Goal: Find specific page/section: Find specific page/section

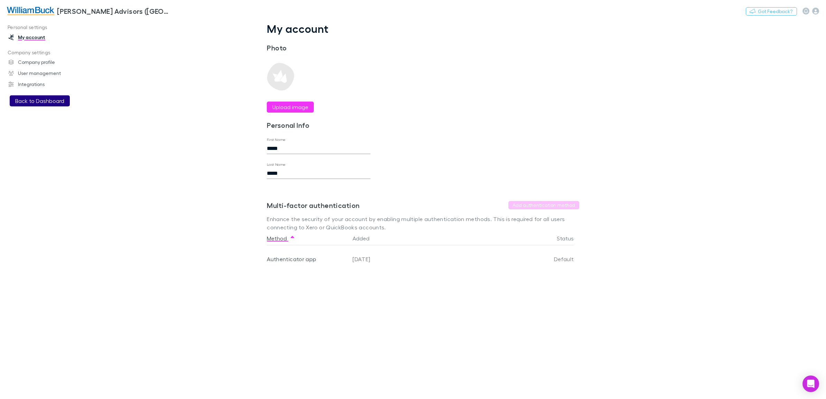
click at [34, 102] on button "Back to Dashboard" at bounding box center [40, 100] width 60 height 11
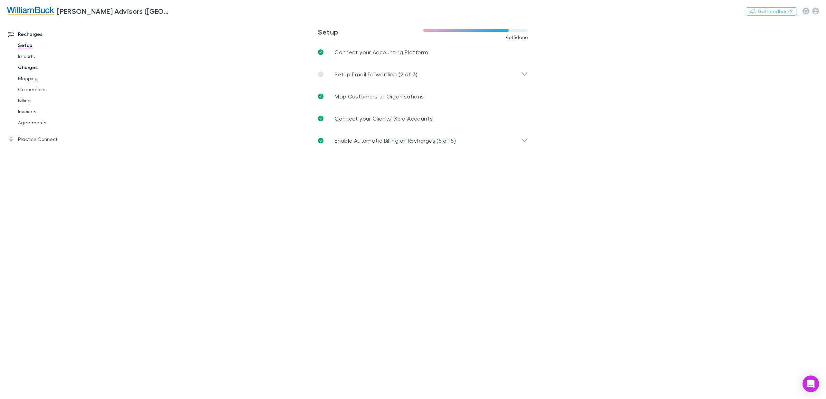
click at [29, 69] on link "Charges" at bounding box center [54, 67] width 86 height 11
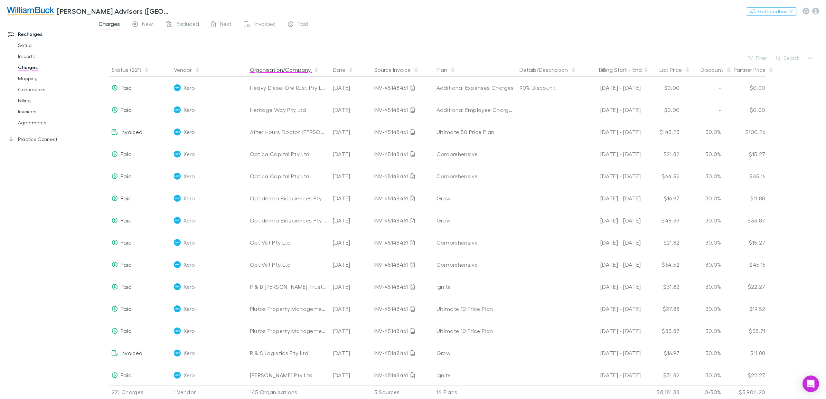
click at [292, 69] on button "Organisation/Company" at bounding box center [284, 70] width 69 height 14
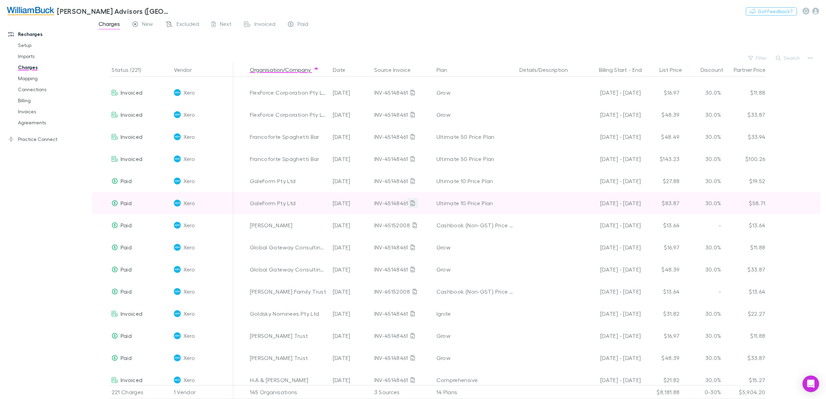
click at [411, 202] on icon at bounding box center [413, 204] width 4 height 6
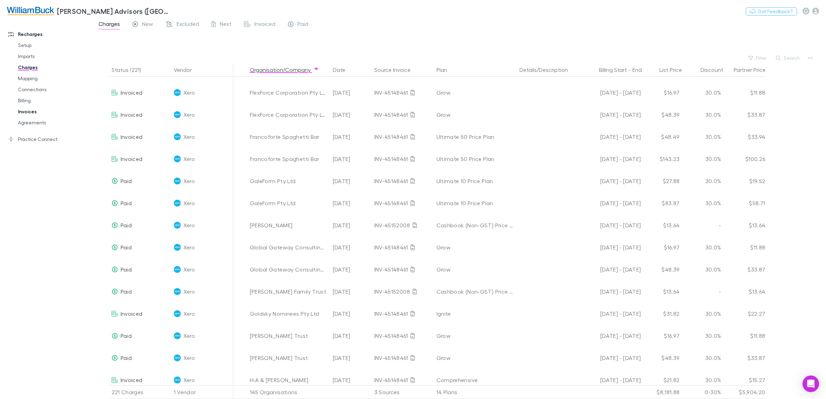
click at [30, 112] on link "Invoices" at bounding box center [54, 111] width 86 height 11
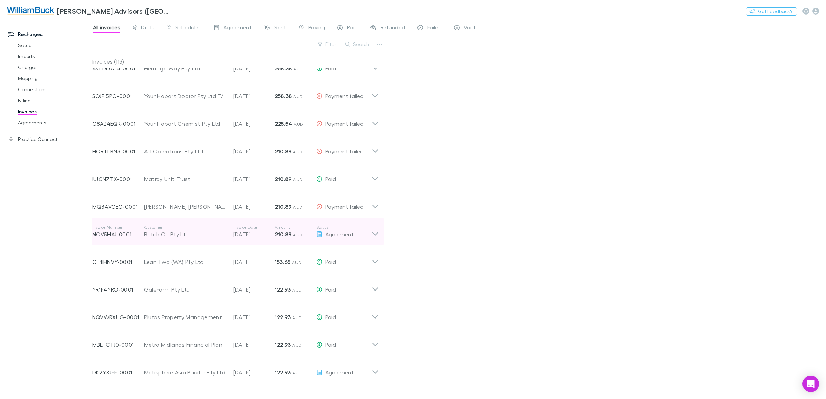
scroll to position [86, 0]
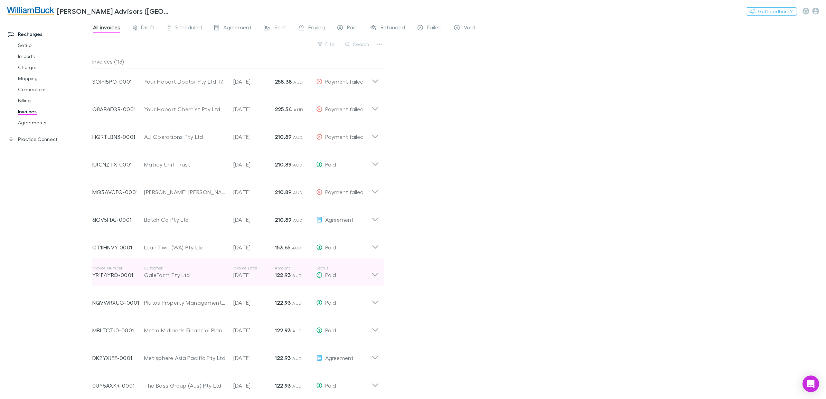
click at [374, 274] on icon at bounding box center [375, 273] width 7 height 14
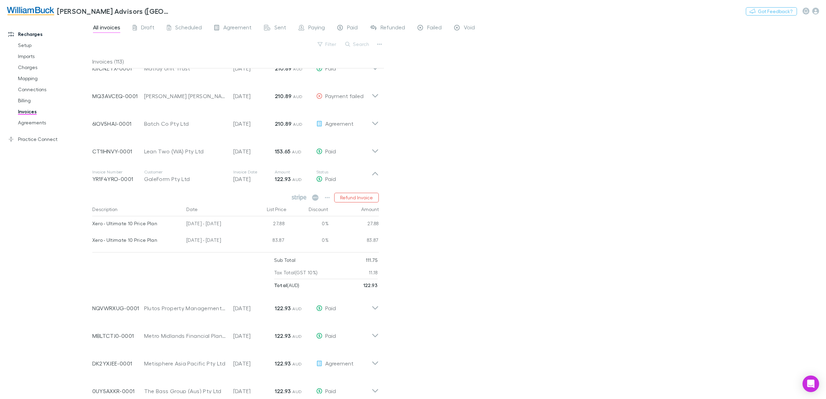
scroll to position [187, 0]
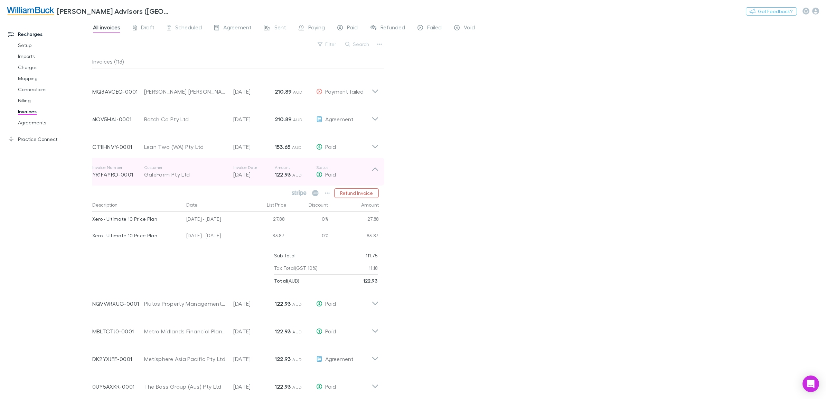
click at [181, 177] on div "GaleForm Pty Ltd" at bounding box center [185, 174] width 82 height 8
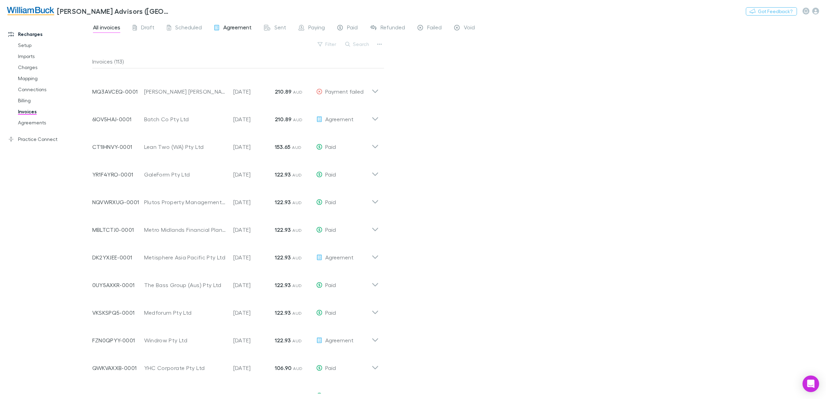
click at [221, 29] on div "Agreement" at bounding box center [232, 28] width 37 height 9
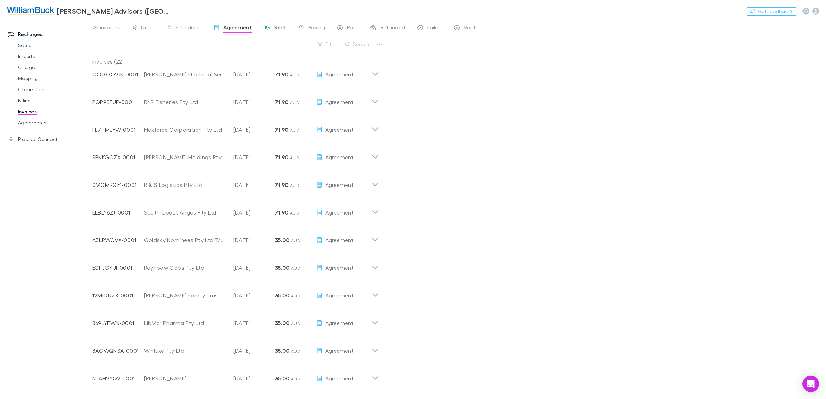
scroll to position [101, 0]
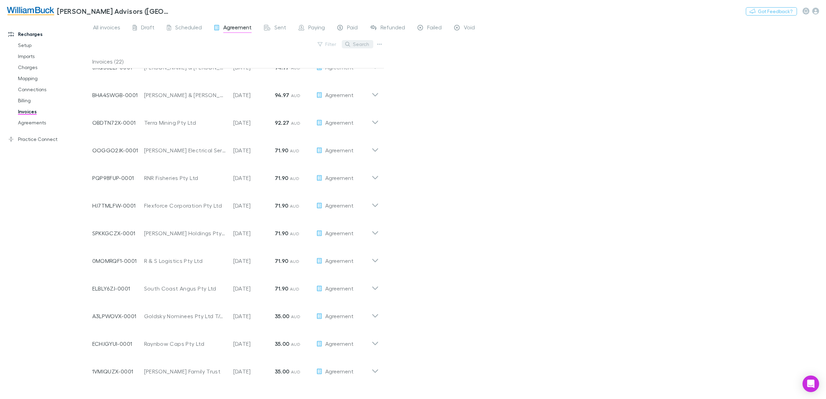
click at [363, 43] on button "Search" at bounding box center [357, 44] width 31 height 8
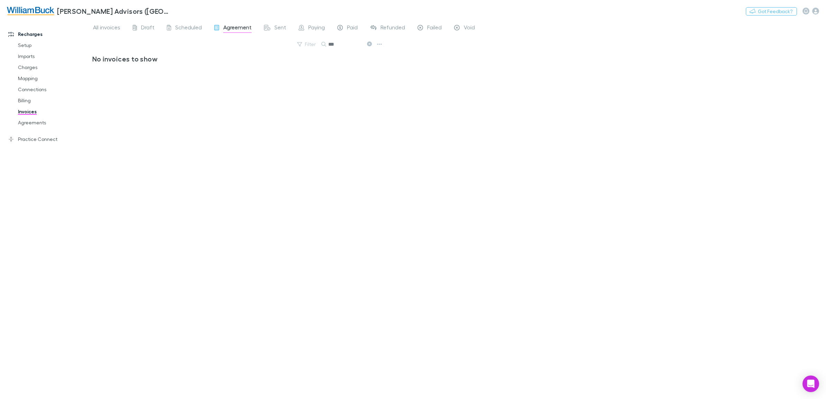
scroll to position [0, 0]
type input "********"
click at [25, 122] on link "Agreements" at bounding box center [54, 122] width 86 height 11
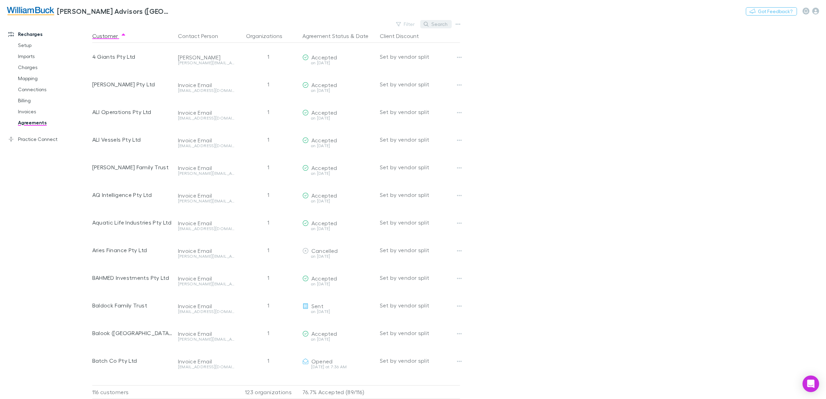
click at [442, 23] on button "Search" at bounding box center [435, 24] width 31 height 8
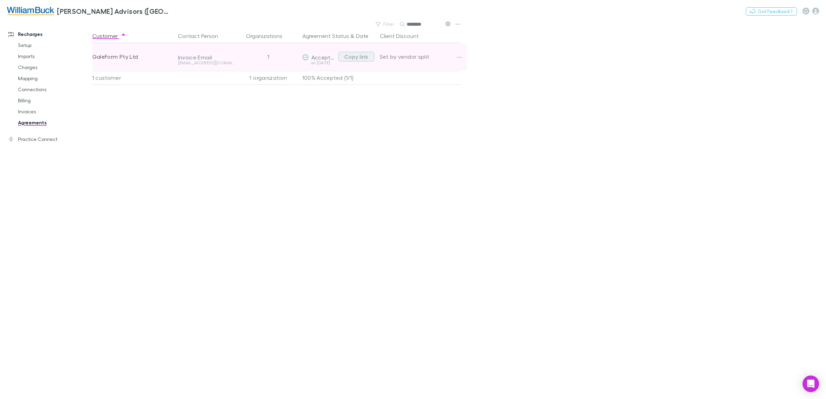
type input "********"
click at [362, 56] on button "Copy link" at bounding box center [356, 57] width 36 height 10
click at [463, 57] on button "button" at bounding box center [460, 58] width 10 height 10
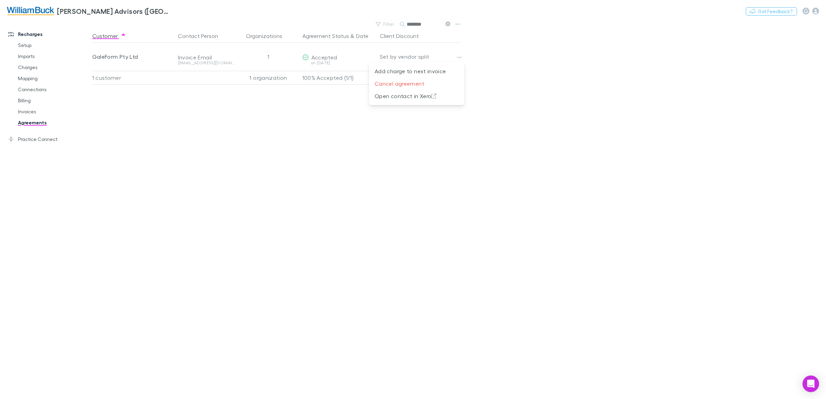
click at [648, 71] on div at bounding box center [413, 199] width 826 height 399
click at [25, 111] on link "Invoices" at bounding box center [54, 111] width 86 height 11
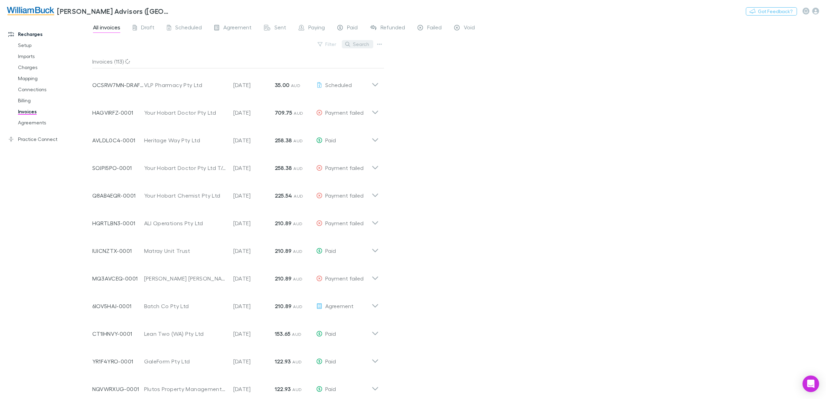
click at [364, 42] on button "Search" at bounding box center [357, 44] width 31 height 8
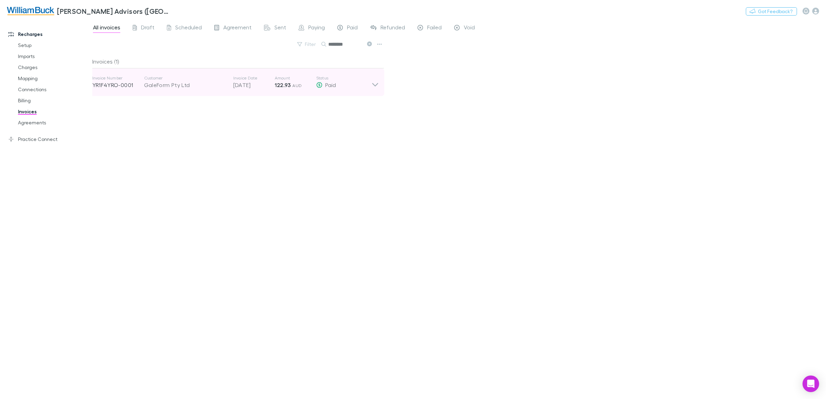
type input "********"
click at [374, 81] on icon at bounding box center [375, 82] width 7 height 14
click at [172, 78] on p "Customer" at bounding box center [185, 78] width 82 height 6
click at [163, 80] on p "Customer" at bounding box center [185, 78] width 82 height 6
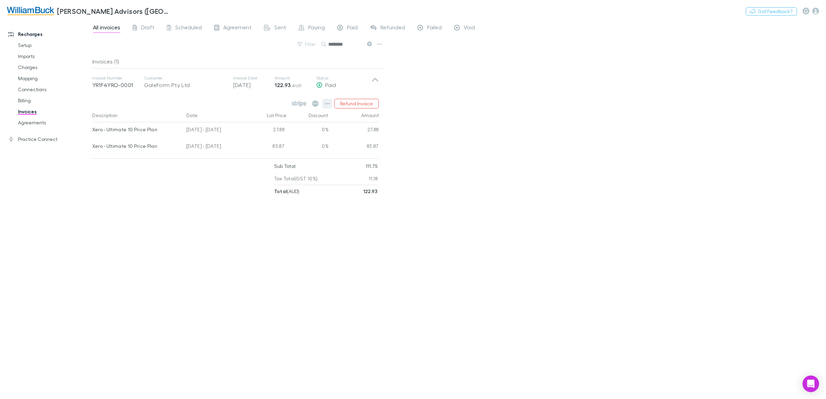
click at [328, 103] on icon "button" at bounding box center [327, 104] width 5 height 6
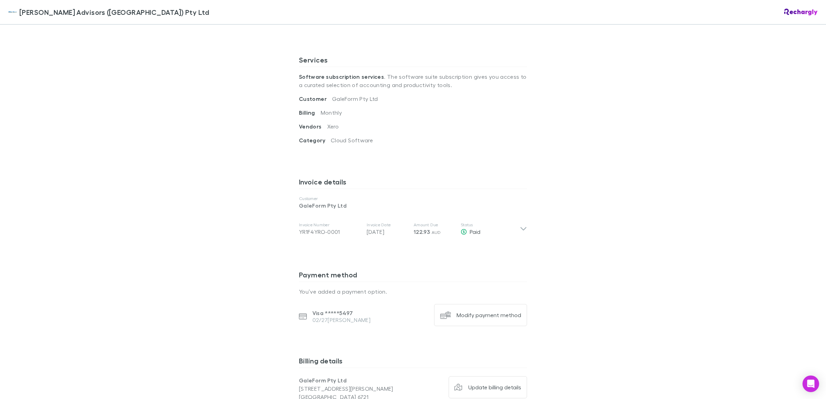
scroll to position [230, 0]
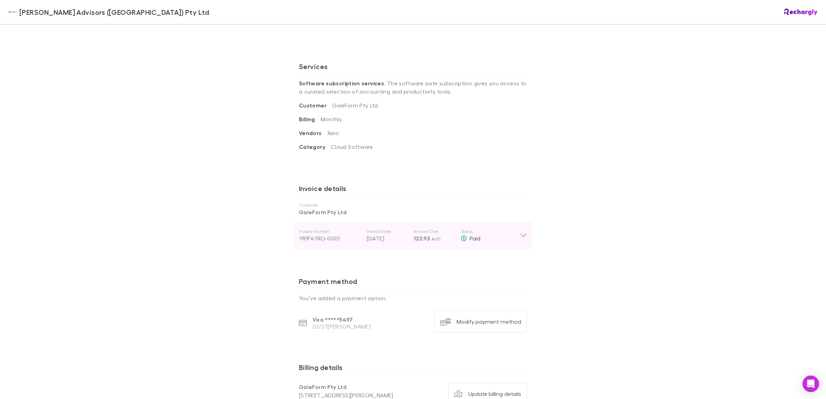
click at [521, 232] on icon at bounding box center [523, 236] width 7 height 8
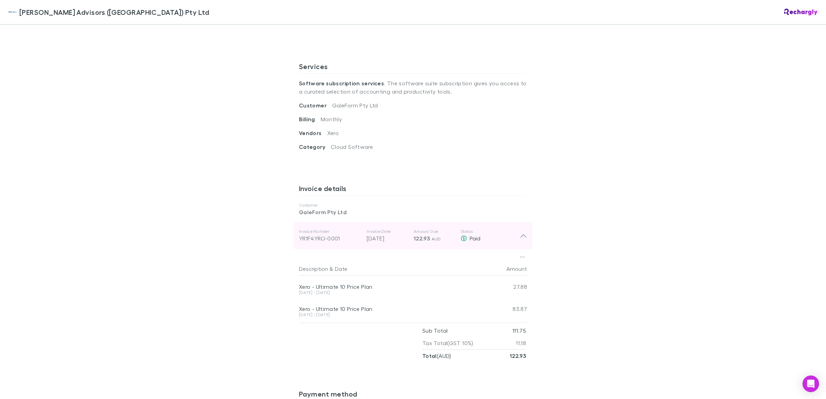
click at [521, 234] on icon at bounding box center [524, 235] width 6 height 3
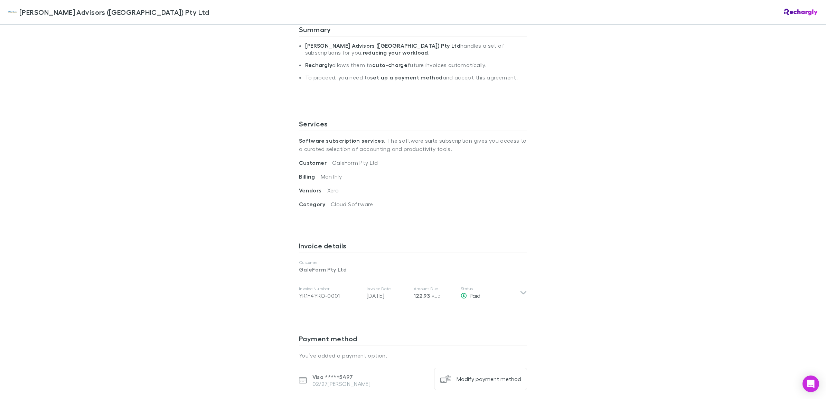
scroll to position [187, 0]
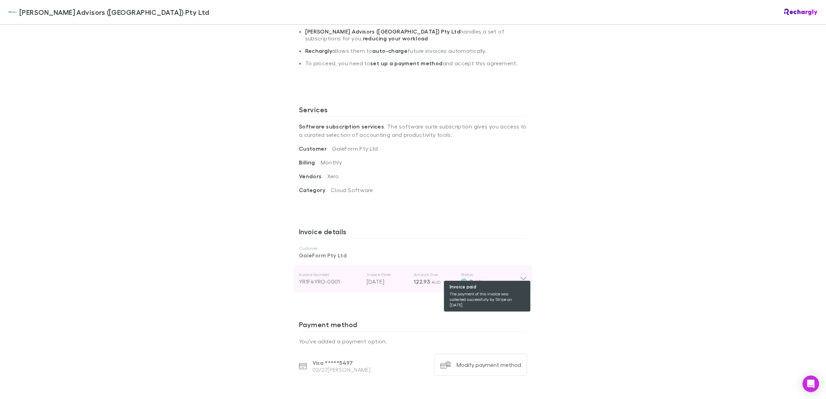
click at [466, 278] on div "Paid" at bounding box center [490, 282] width 59 height 8
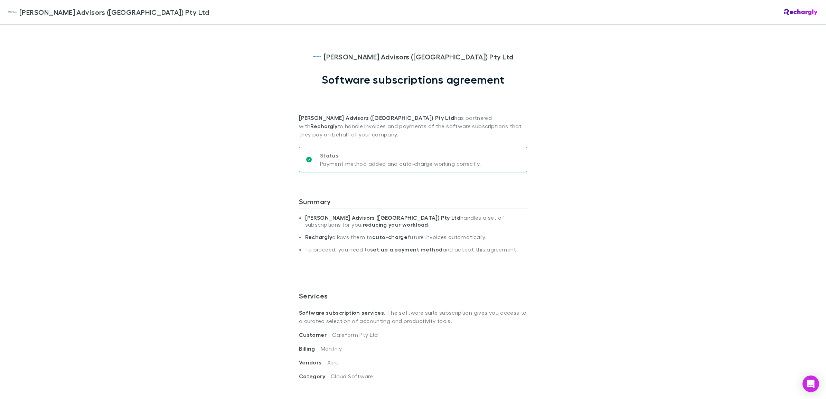
scroll to position [0, 0]
